Goal: Information Seeking & Learning: Find specific fact

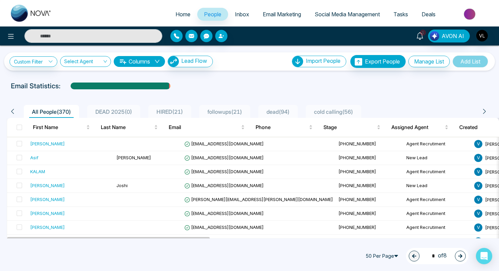
click at [424, 35] on span "1" at bounding box center [423, 33] width 6 height 6
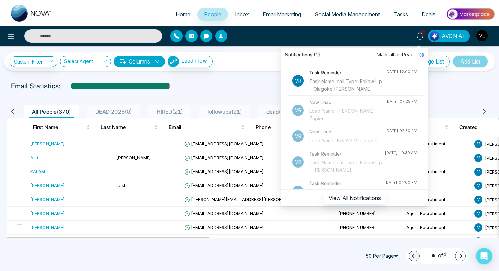
click at [395, 56] on span "Mark all as Read" at bounding box center [394, 54] width 37 height 7
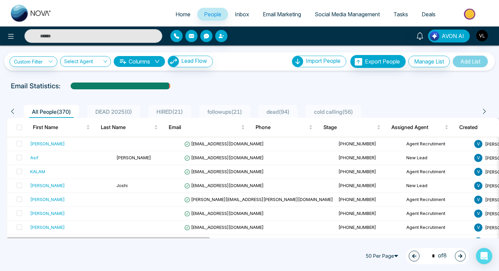
click at [253, 79] on div "**********" at bounding box center [249, 141] width 499 height 193
click at [181, 173] on td "[EMAIL_ADDRESS][DOMAIN_NAME]" at bounding box center [258, 172] width 154 height 14
